Goal: Obtain resource: Obtain resource

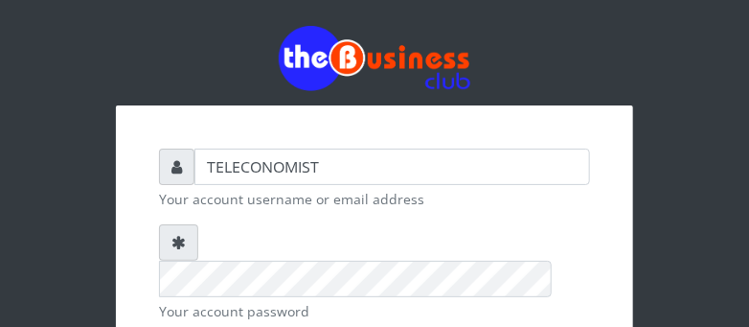
scroll to position [293, 0]
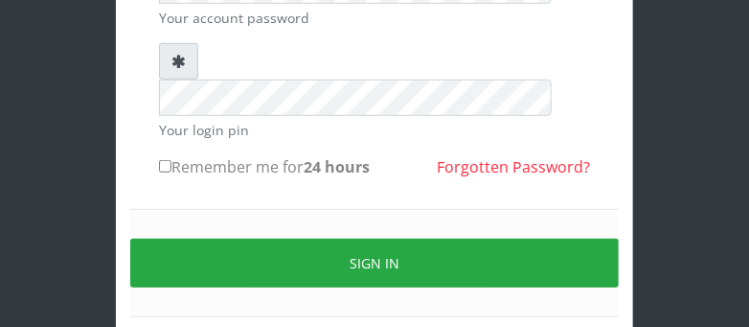
click at [167, 160] on input "Remember me for 24 hours" at bounding box center [165, 166] width 12 height 12
checkbox input "true"
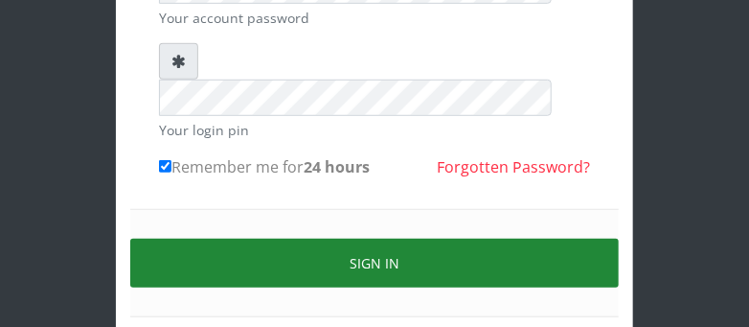
click at [413, 239] on button "Sign in" at bounding box center [374, 263] width 489 height 49
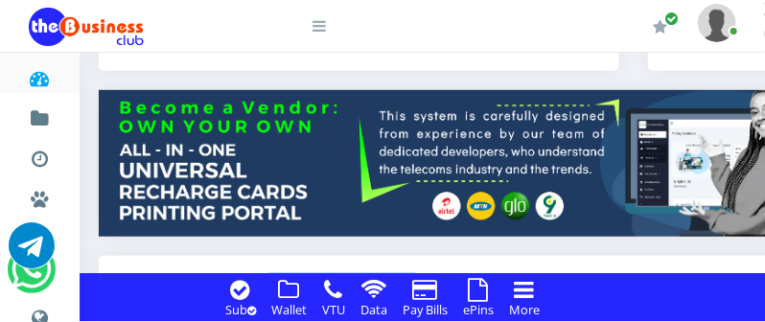
scroll to position [579, 0]
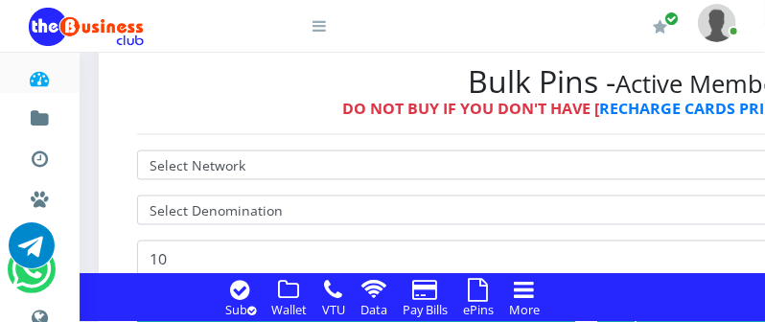
scroll to position [708, 0]
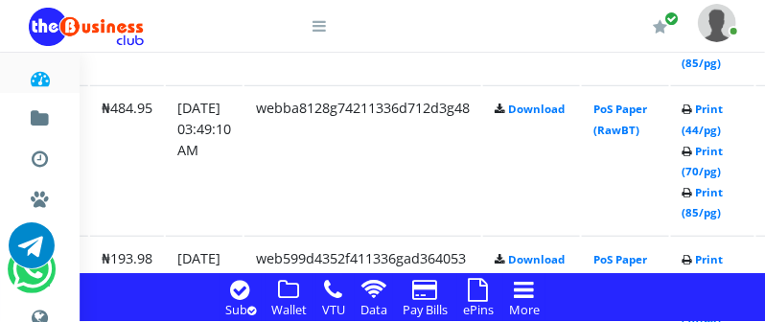
scroll to position [2226, 307]
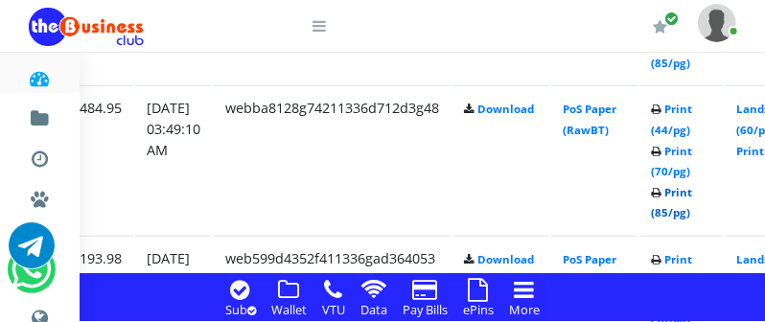
click at [693, 218] on link "Print (85/pg)" at bounding box center [672, 202] width 41 height 35
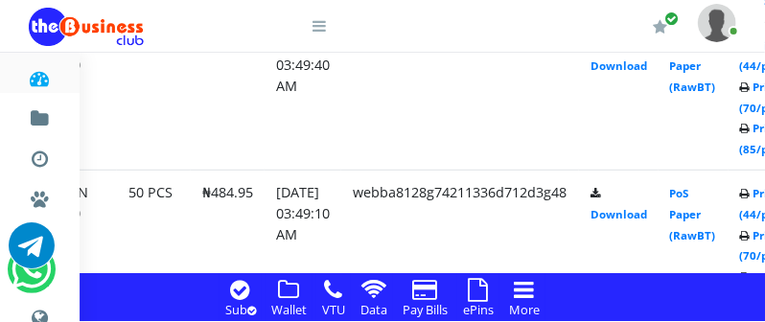
scroll to position [2226, 308]
click at [714, 84] on link "PoS Paper (RawBT)" at bounding box center [692, 66] width 46 height 56
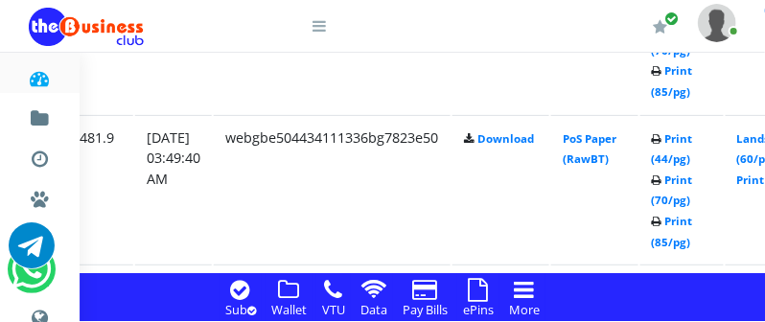
scroll to position [2098, 307]
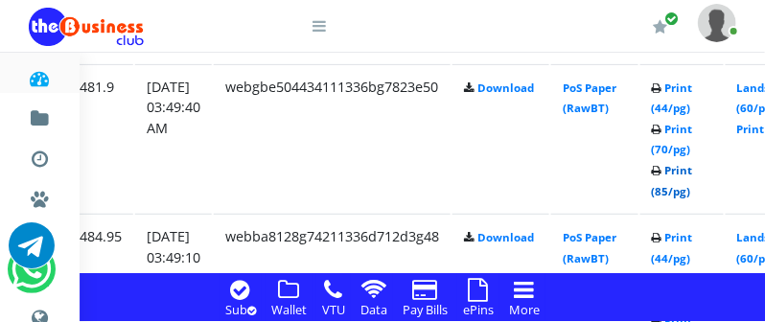
click at [693, 195] on link "Print (85/pg)" at bounding box center [672, 180] width 41 height 35
click at [693, 193] on link "Print (85/pg)" at bounding box center [672, 180] width 41 height 35
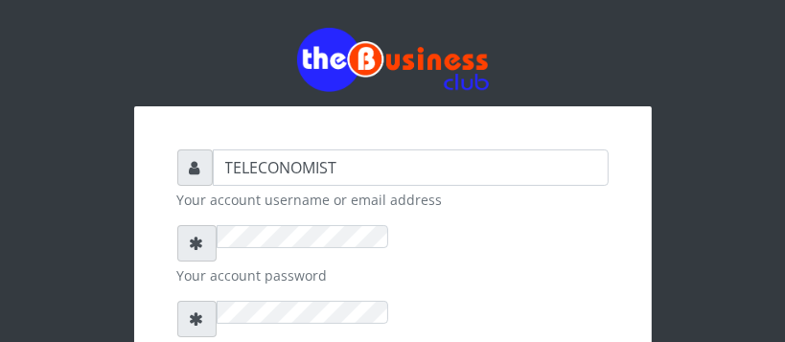
checkbox input "true"
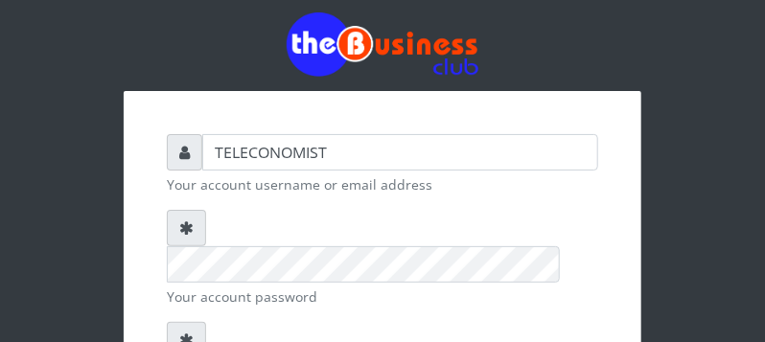
scroll to position [303, 0]
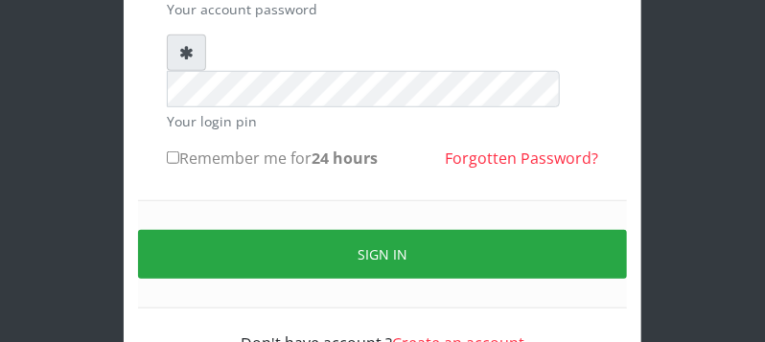
click at [172, 151] on input "Remember me for 24 hours" at bounding box center [173, 157] width 12 height 12
checkbox input "true"
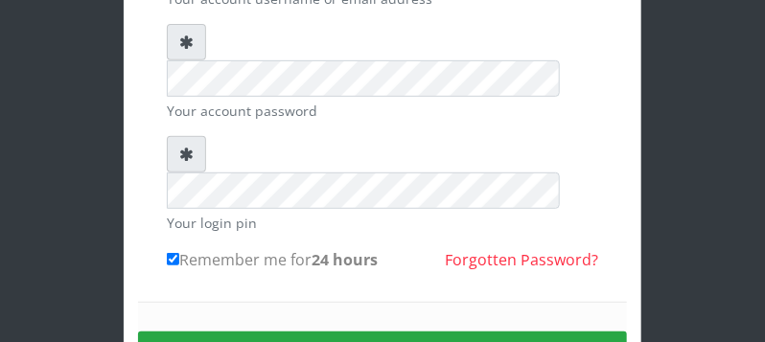
scroll to position [150, 0]
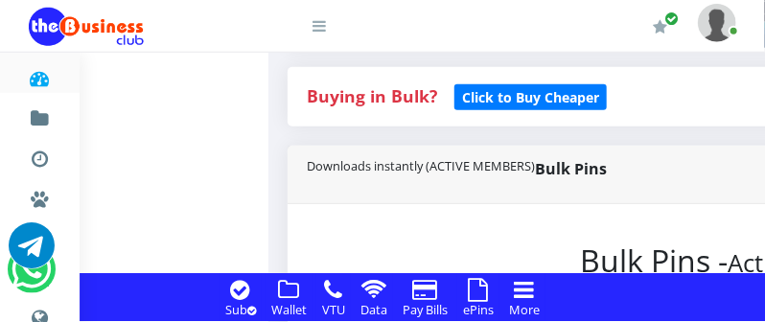
scroll to position [506, 0]
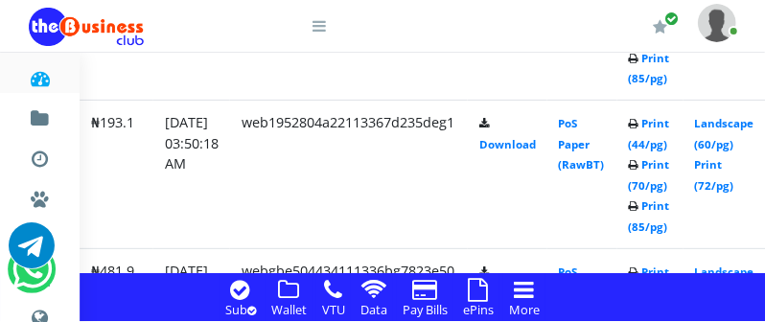
scroll to position [2051, 418]
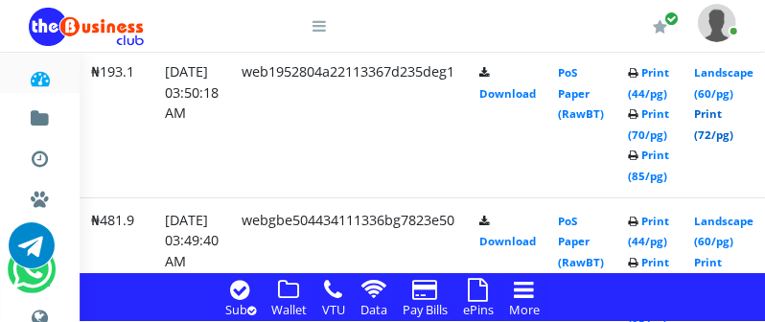
click at [732, 135] on link "Print (72/pg)" at bounding box center [714, 123] width 39 height 35
click at [734, 133] on link "Print (72/pg)" at bounding box center [714, 123] width 39 height 35
click at [734, 132] on link "Print (72/pg)" at bounding box center [714, 123] width 39 height 35
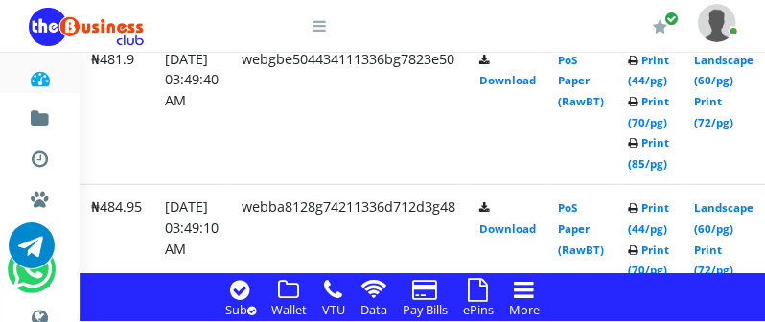
scroll to position [1891, 418]
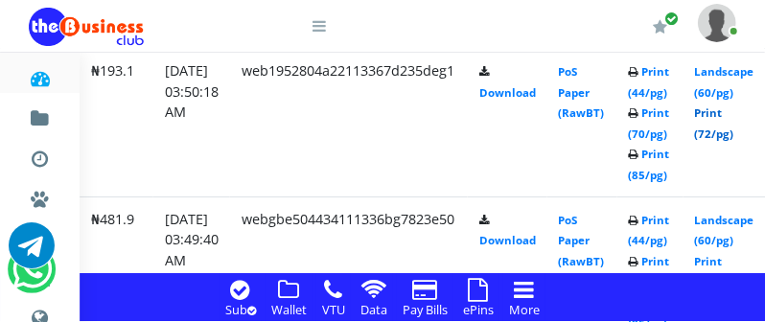
click at [734, 137] on link "Print (72/pg)" at bounding box center [714, 122] width 39 height 35
click at [734, 134] on link "Print (72/pg)" at bounding box center [714, 122] width 39 height 35
click at [727, 140] on link "Print (72/pg)" at bounding box center [714, 122] width 39 height 35
click at [734, 136] on link "Print (72/pg)" at bounding box center [714, 122] width 39 height 35
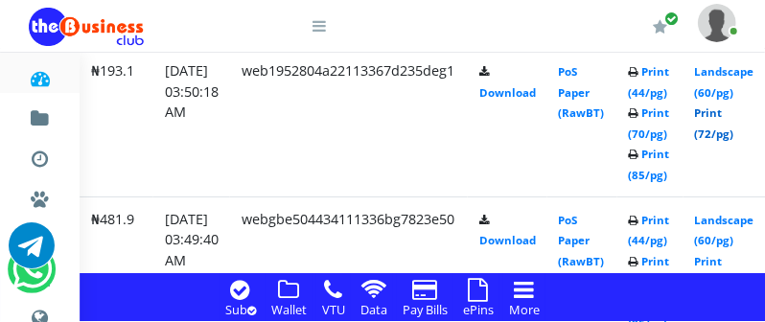
click at [734, 134] on link "Print (72/pg)" at bounding box center [714, 122] width 39 height 35
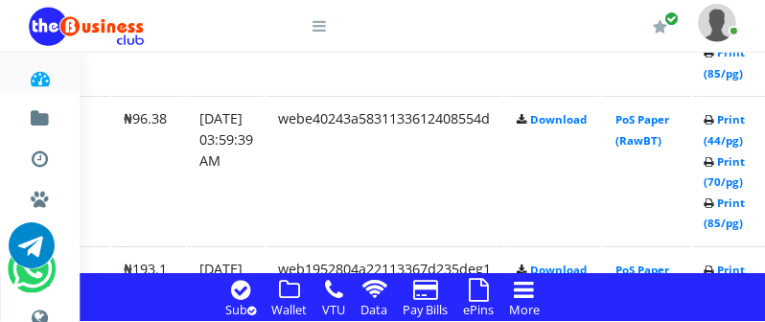
scroll to position [1738, 254]
